Goal: Information Seeking & Learning: Learn about a topic

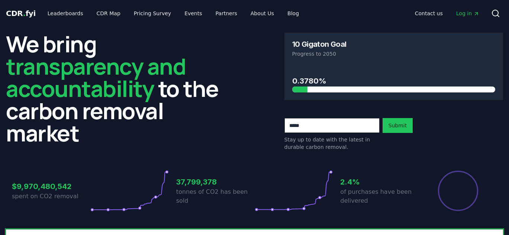
scroll to position [617, 0]
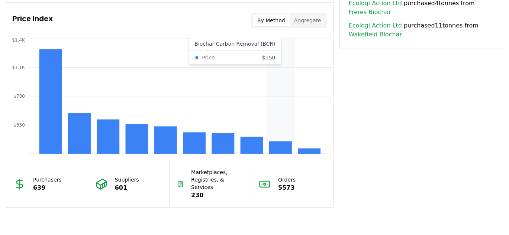
click at [274, 145] on rect at bounding box center [280, 148] width 23 height 12
click at [283, 156] on div "$350 $700 $1.1K $1.4K" at bounding box center [169, 97] width 327 height 120
click at [280, 149] on rect at bounding box center [280, 148] width 23 height 12
click at [309, 18] on button "Aggregate" at bounding box center [308, 20] width 36 height 12
click at [284, 14] on button "By Method" at bounding box center [271, 20] width 37 height 12
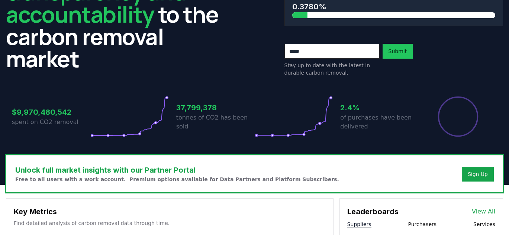
scroll to position [0, 0]
